Goal: Information Seeking & Learning: Compare options

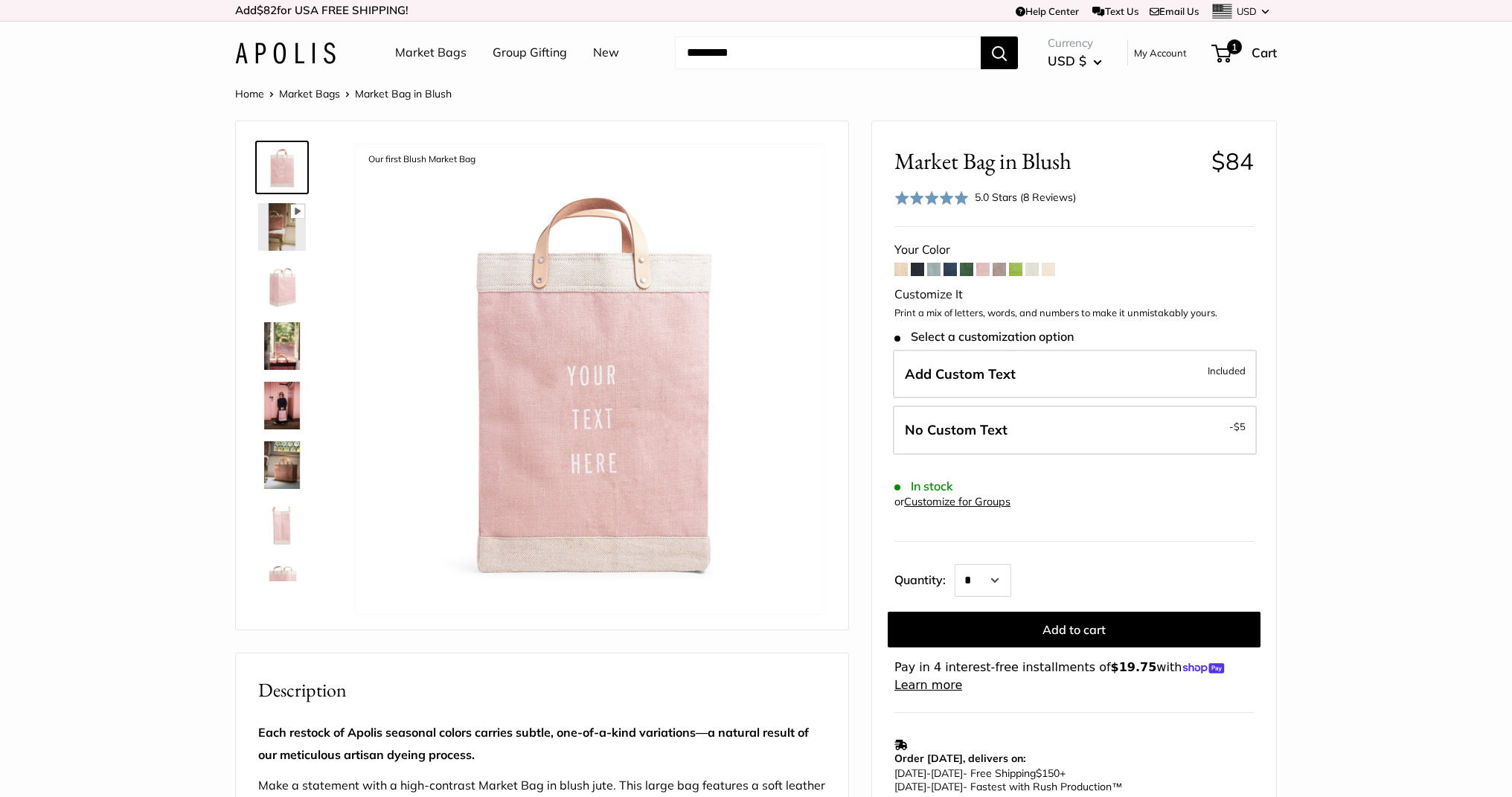
select select "*********"
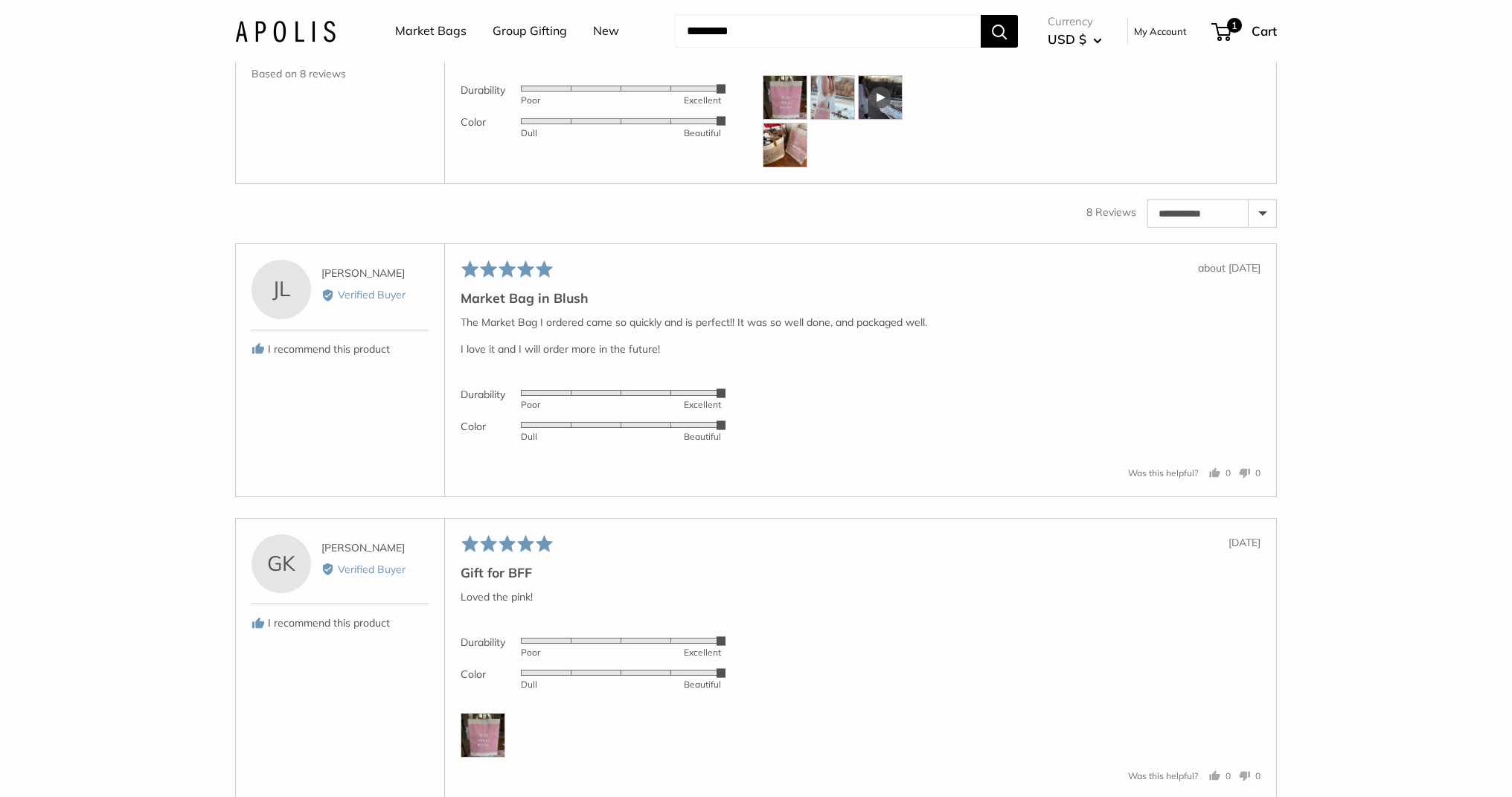
click at [300, 29] on img at bounding box center [286, 30] width 100 height 21
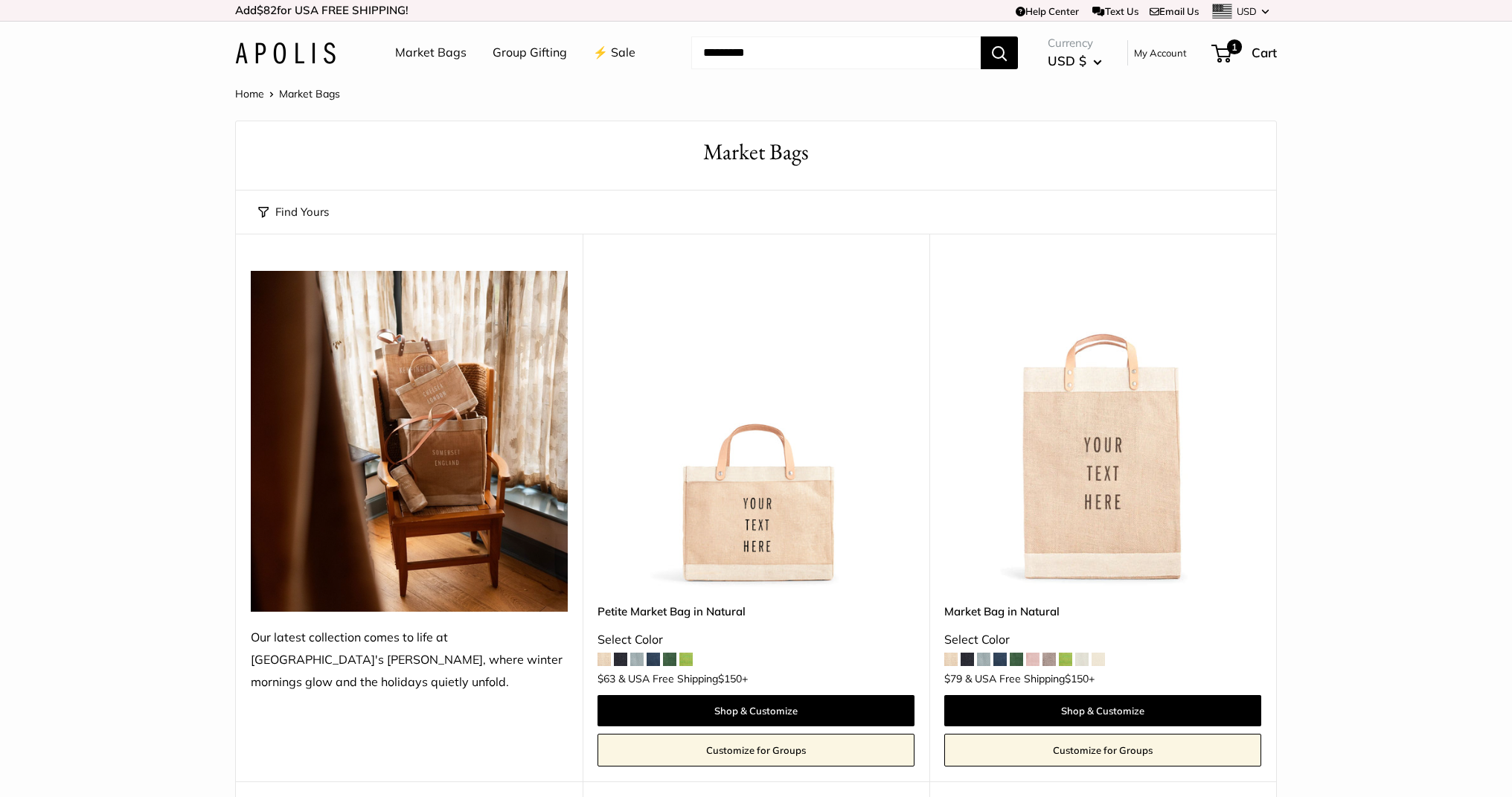
scroll to position [8183, 0]
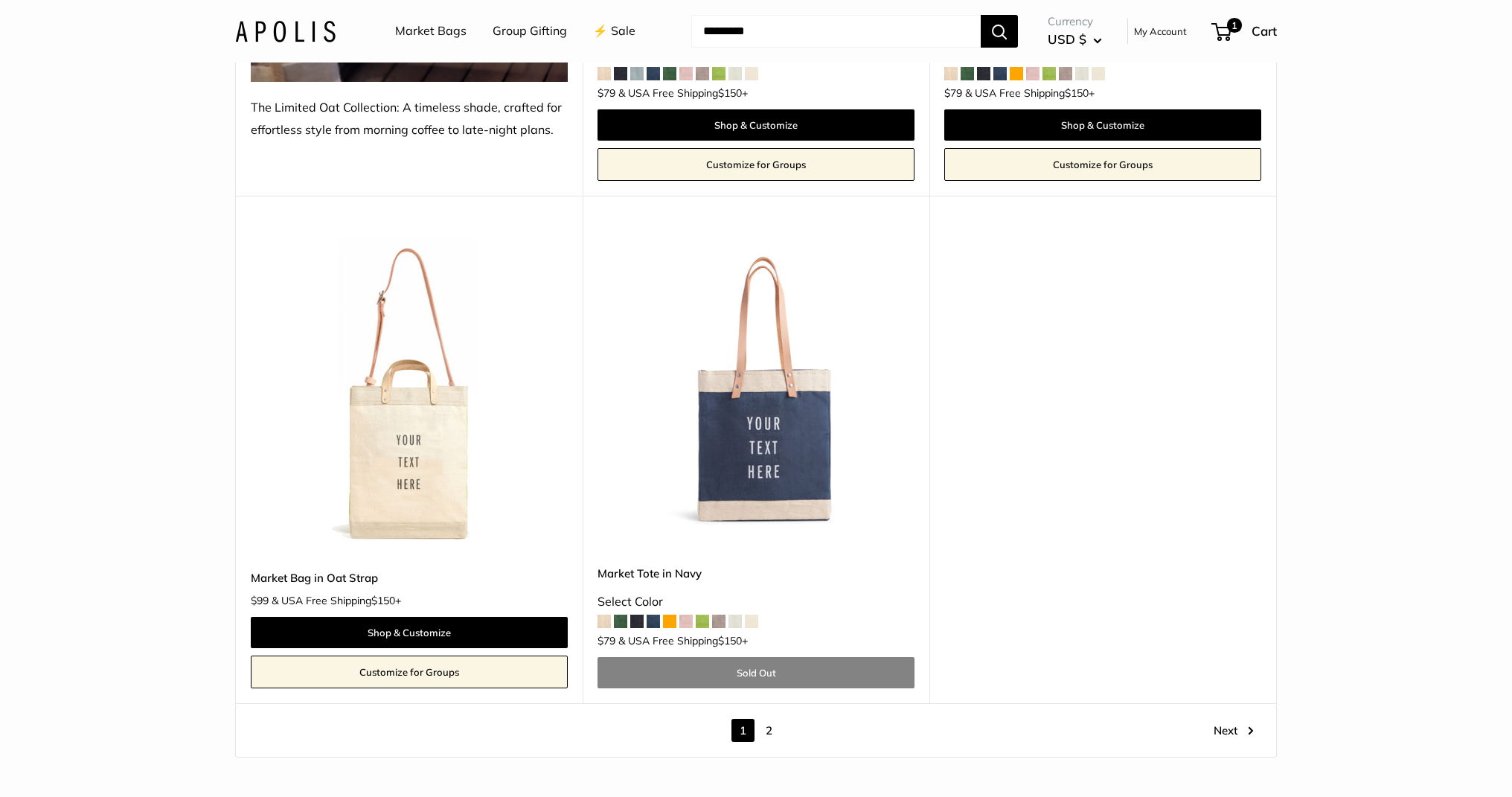
click at [767, 728] on link "2" at bounding box center [770, 731] width 23 height 23
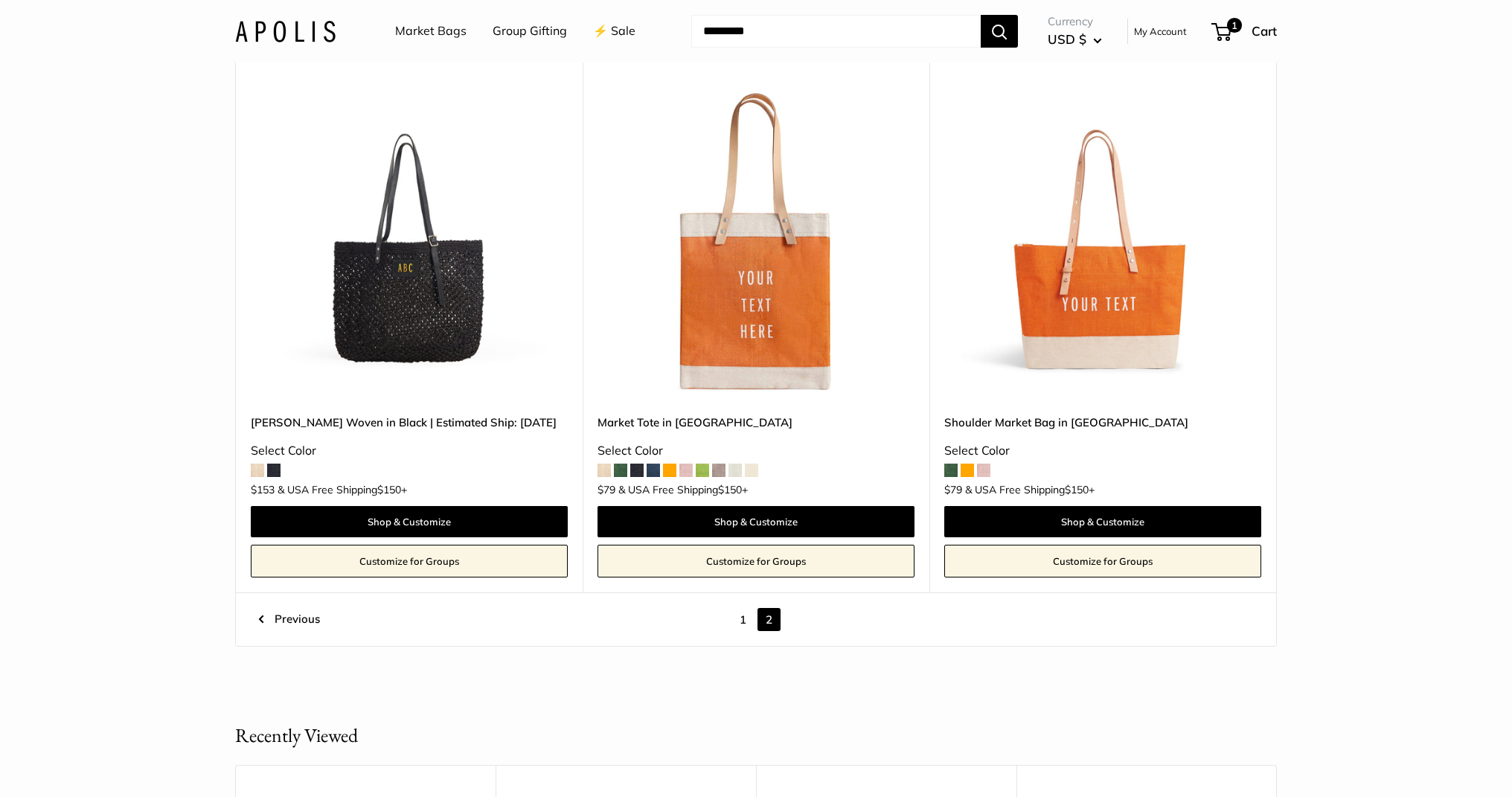
scroll to position [1289, 0]
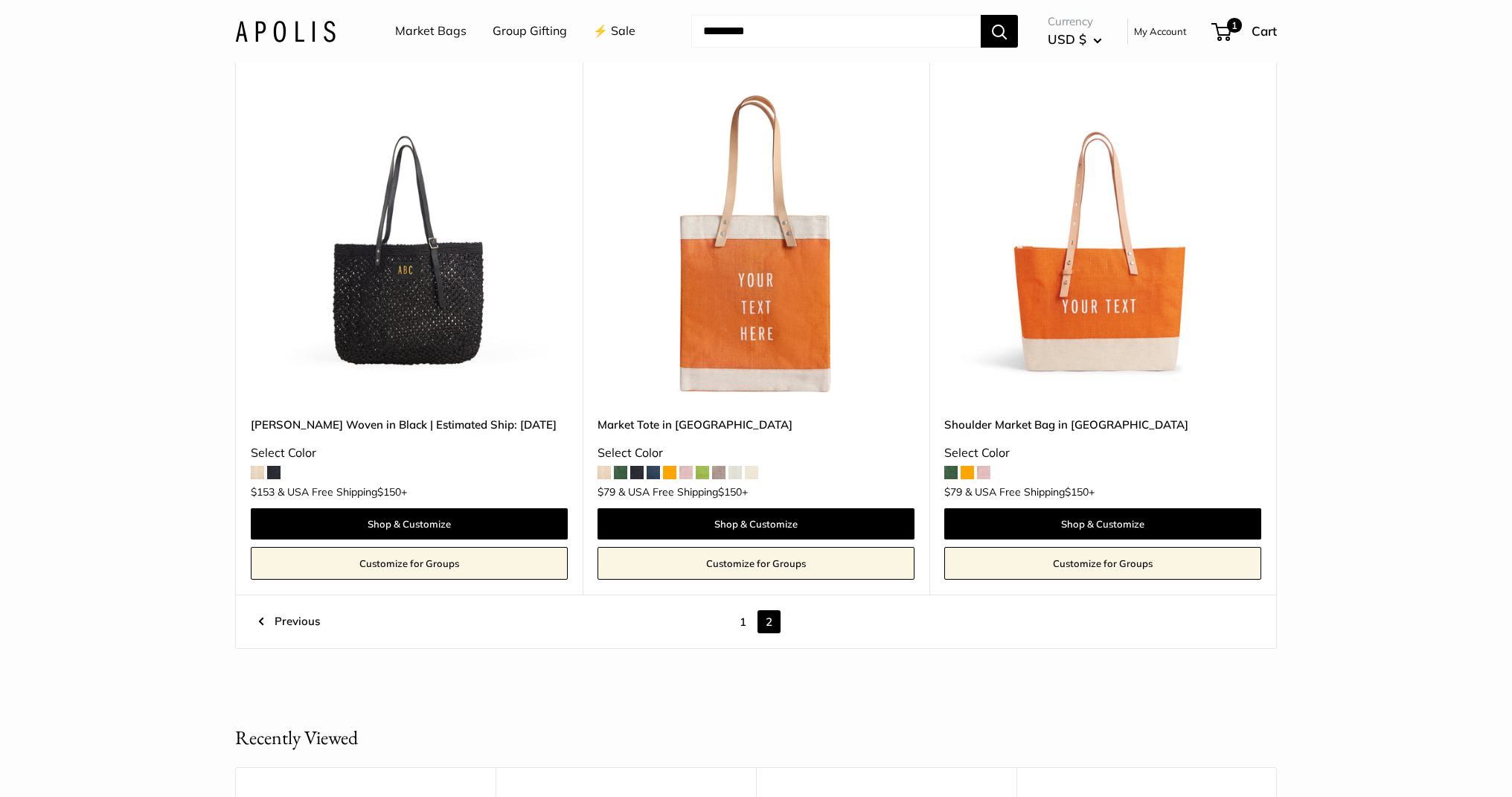
click at [0, 0] on img at bounding box center [0, 0] width 0 height 0
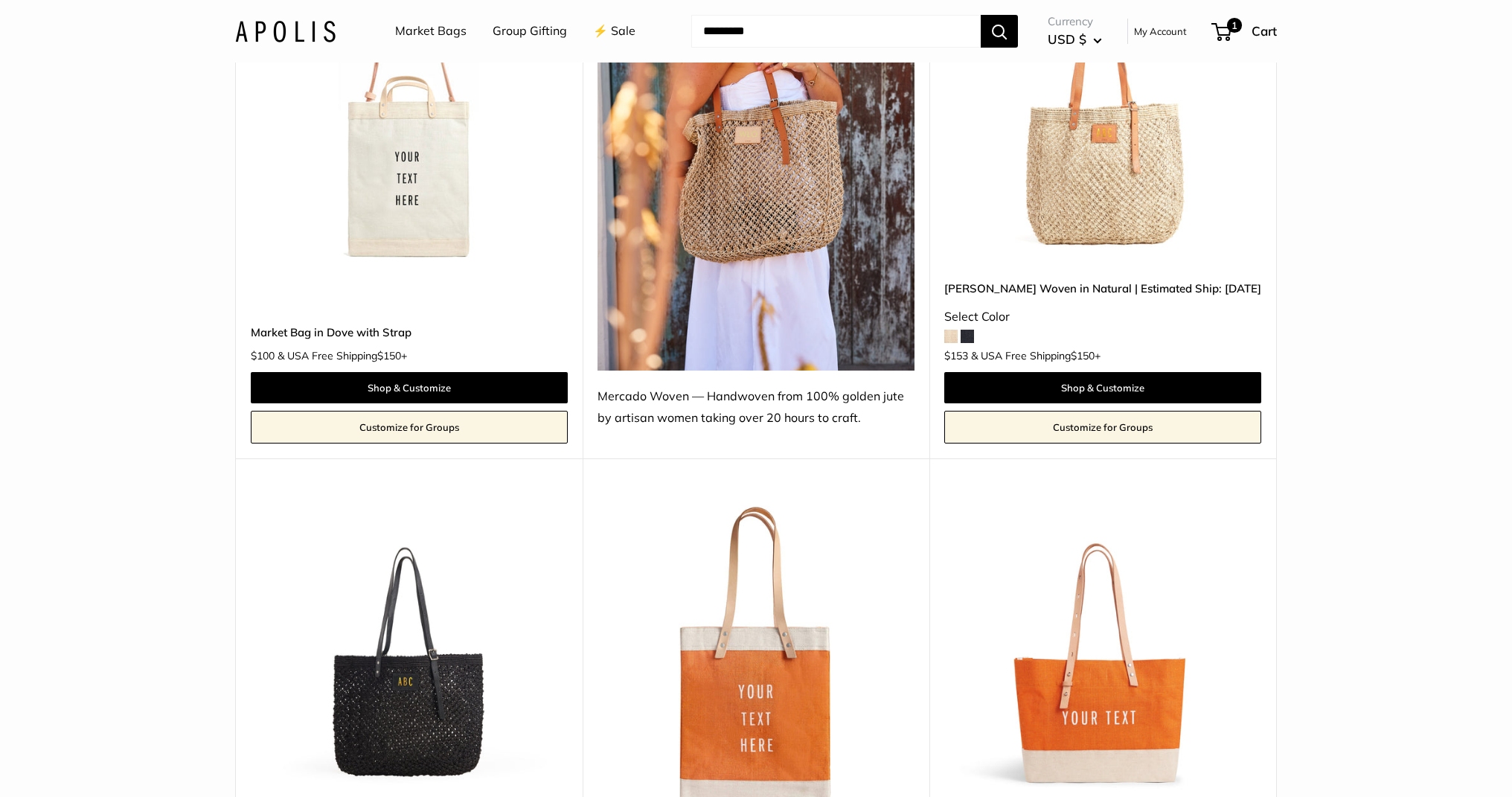
scroll to position [860, 0]
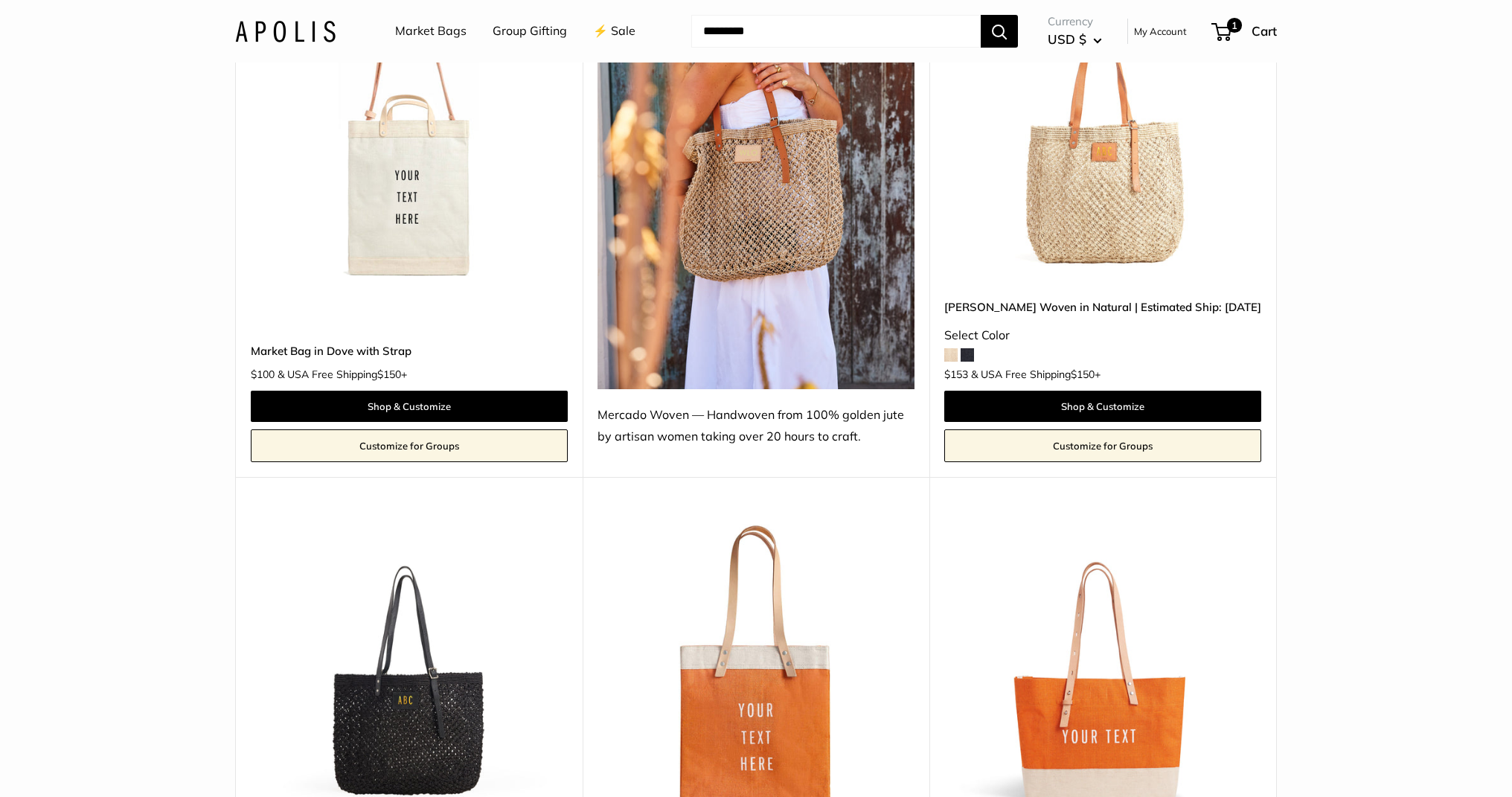
click at [0, 0] on img at bounding box center [0, 0] width 0 height 0
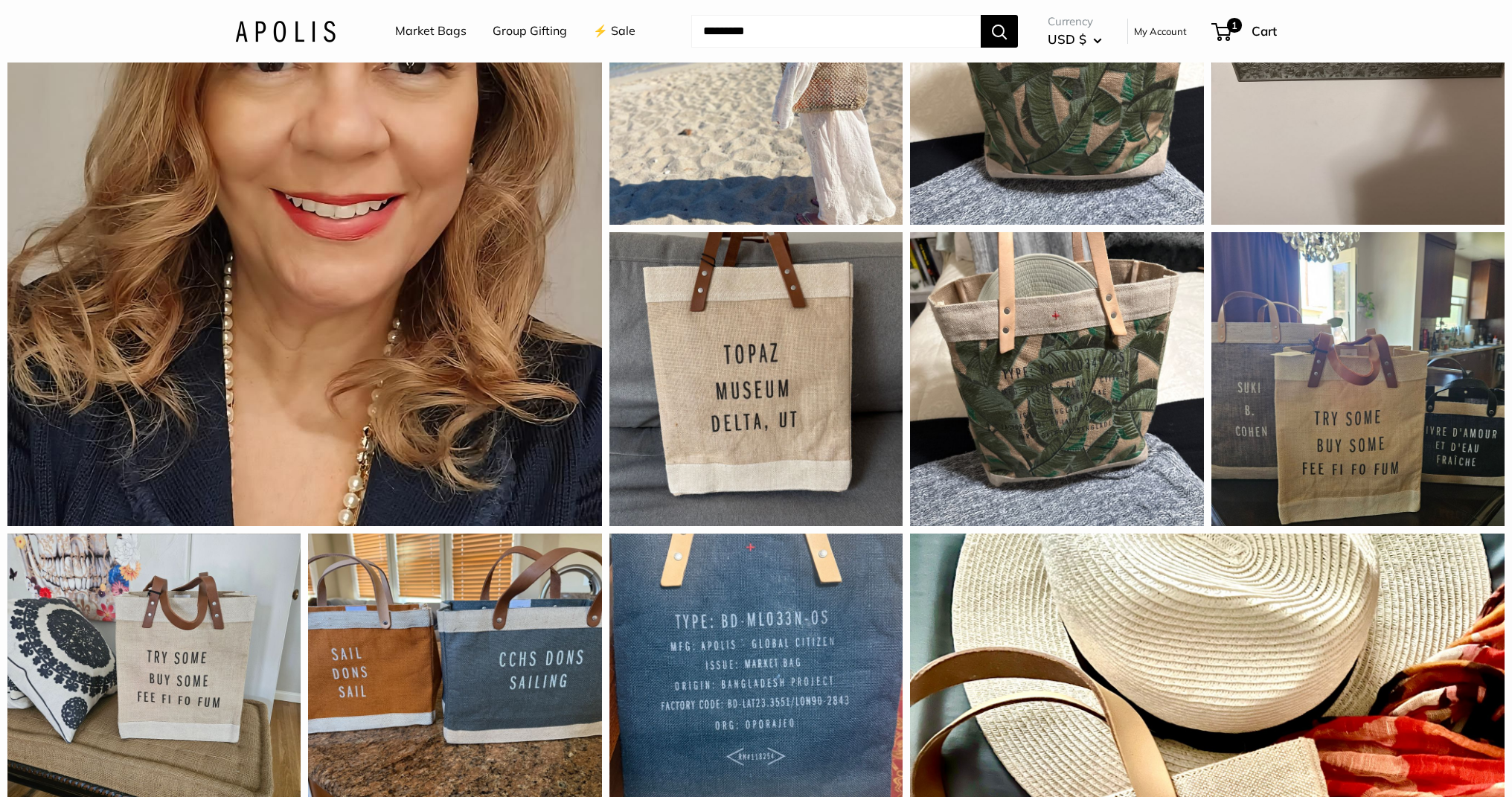
scroll to position [1436, 0]
